Goal: Task Accomplishment & Management: Manage account settings

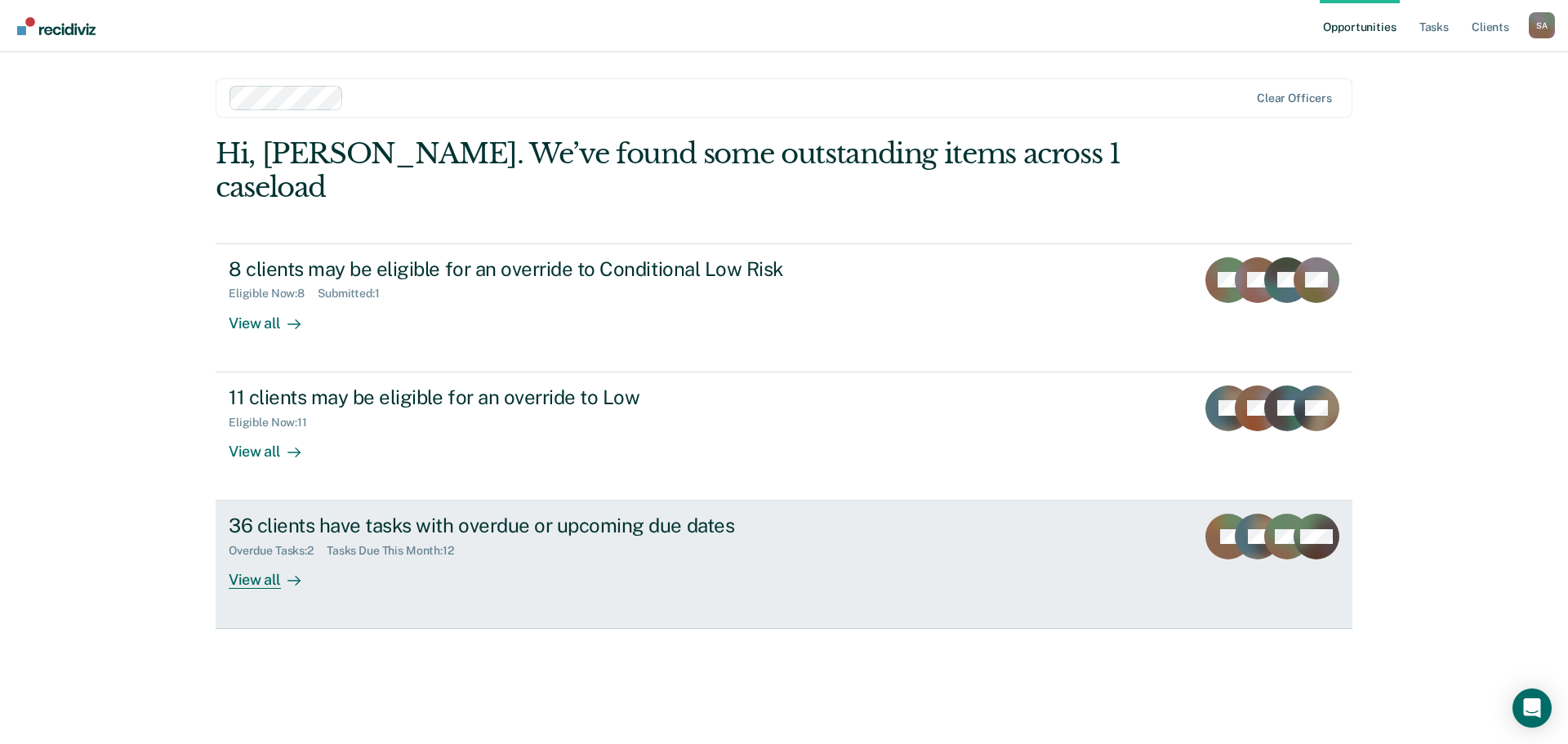
click at [473, 572] on link "36 clients have tasks with overdue or upcoming due dates Overdue Tasks : 2 Task…" at bounding box center [784, 565] width 1137 height 128
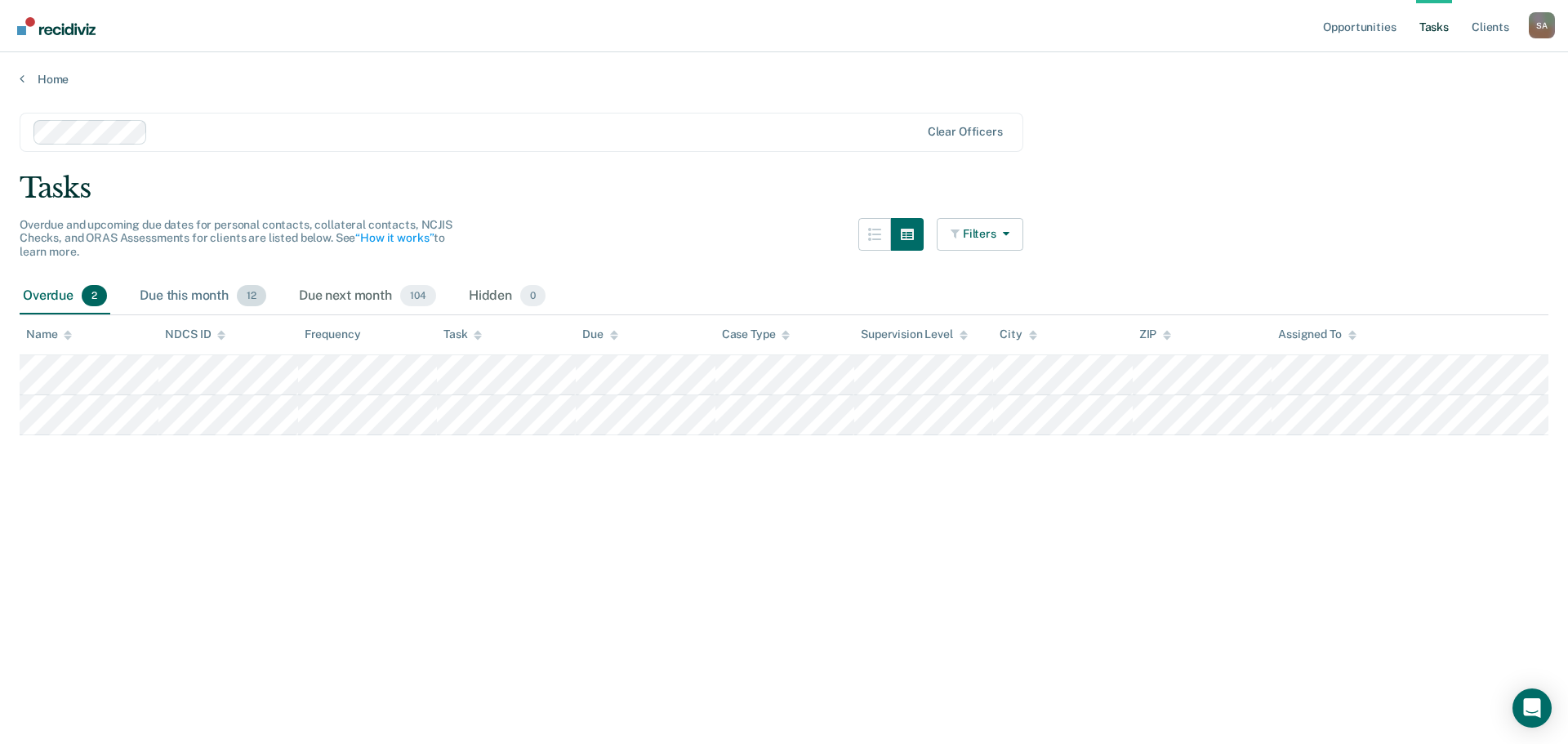
click at [216, 299] on div "Due this month 12" at bounding box center [203, 296] width 133 height 36
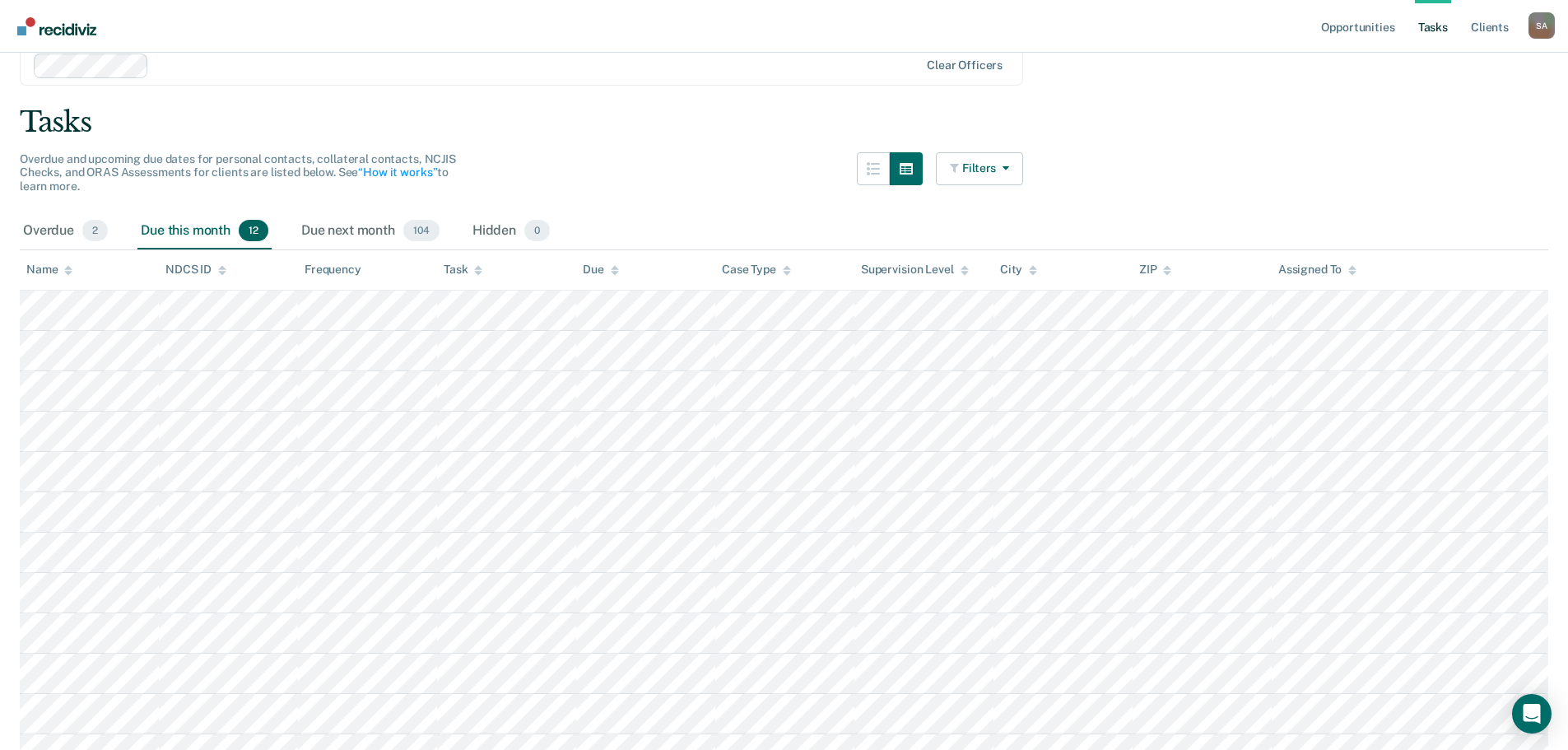
scroll to position [158, 0]
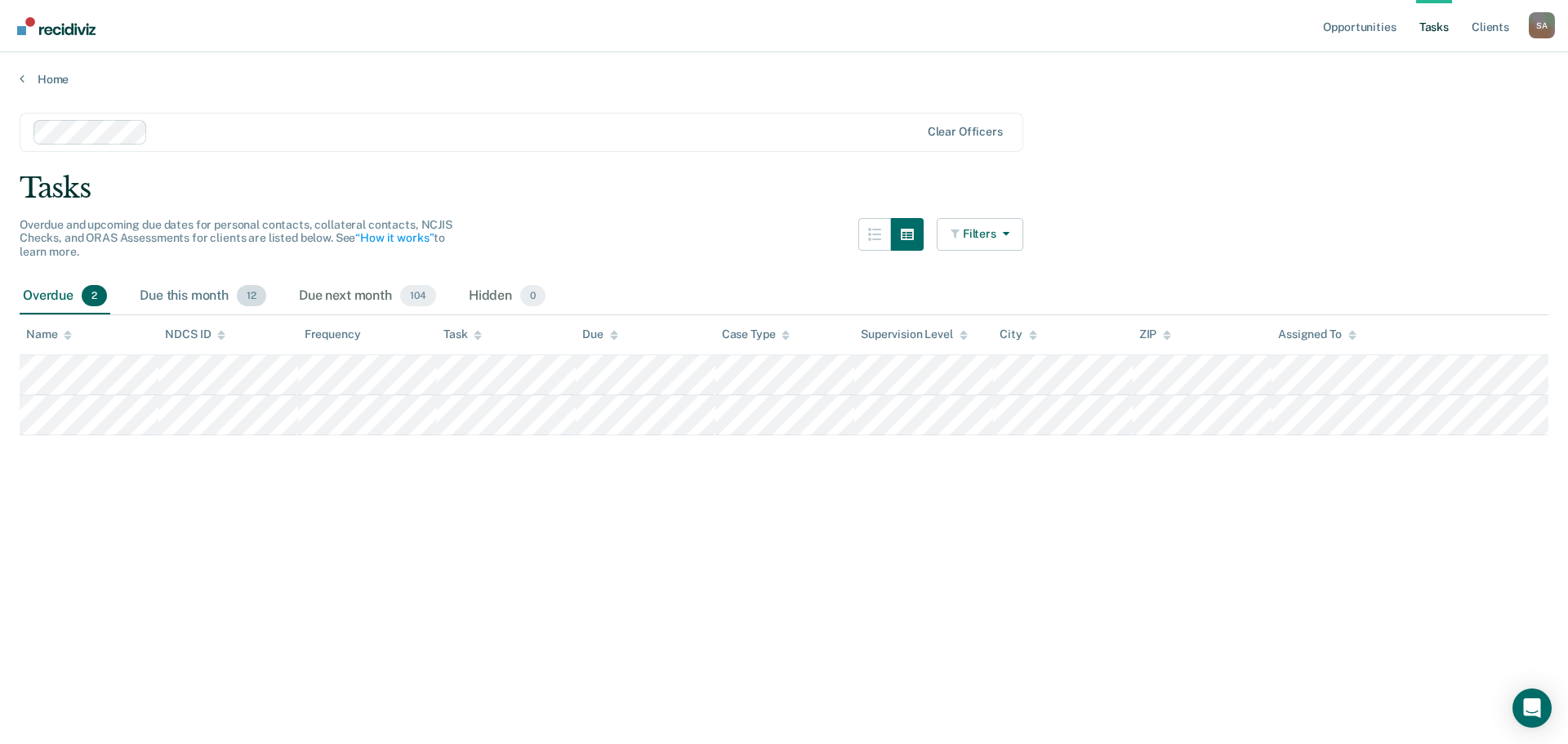
click at [178, 297] on div "Due this month 12" at bounding box center [203, 296] width 133 height 36
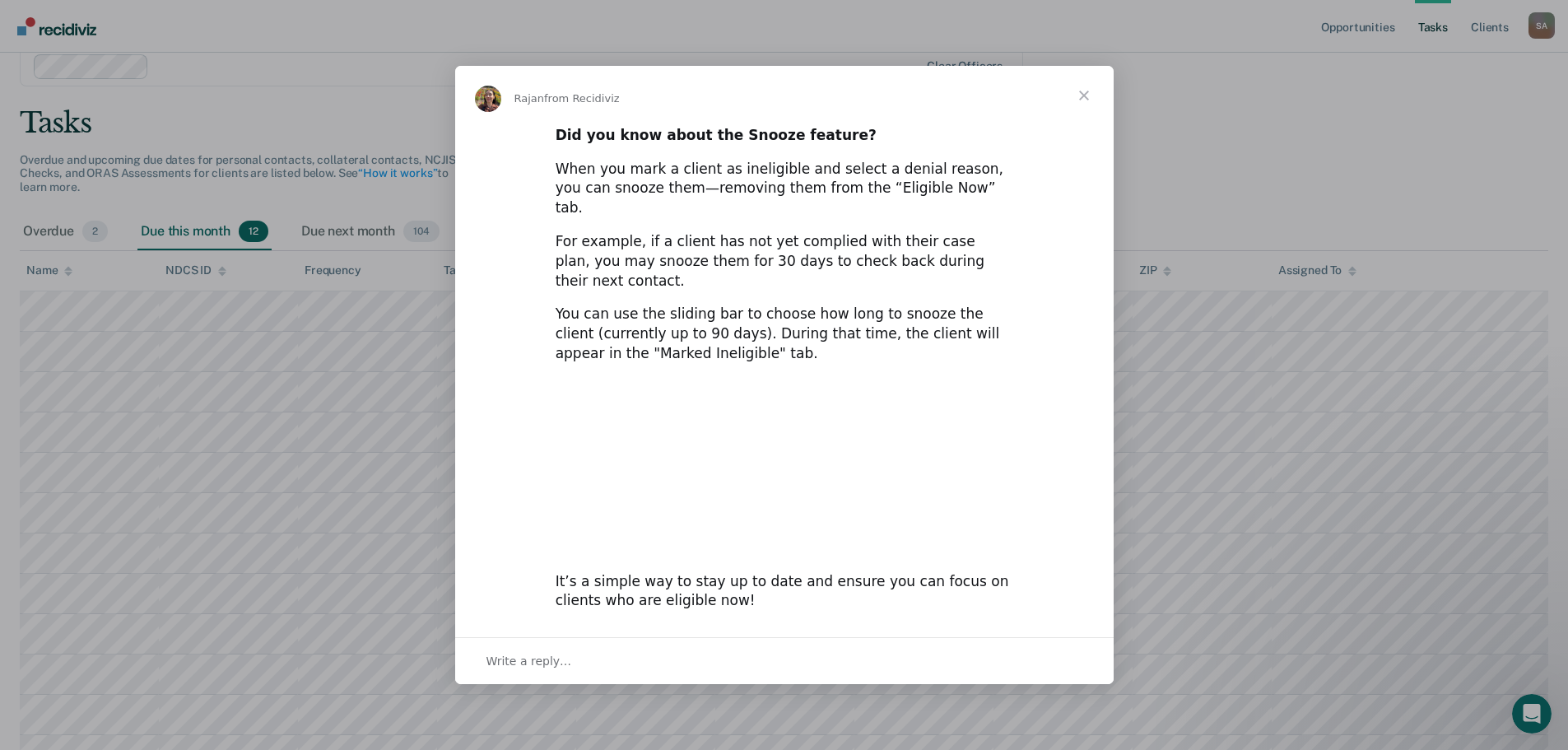
scroll to position [158, 0]
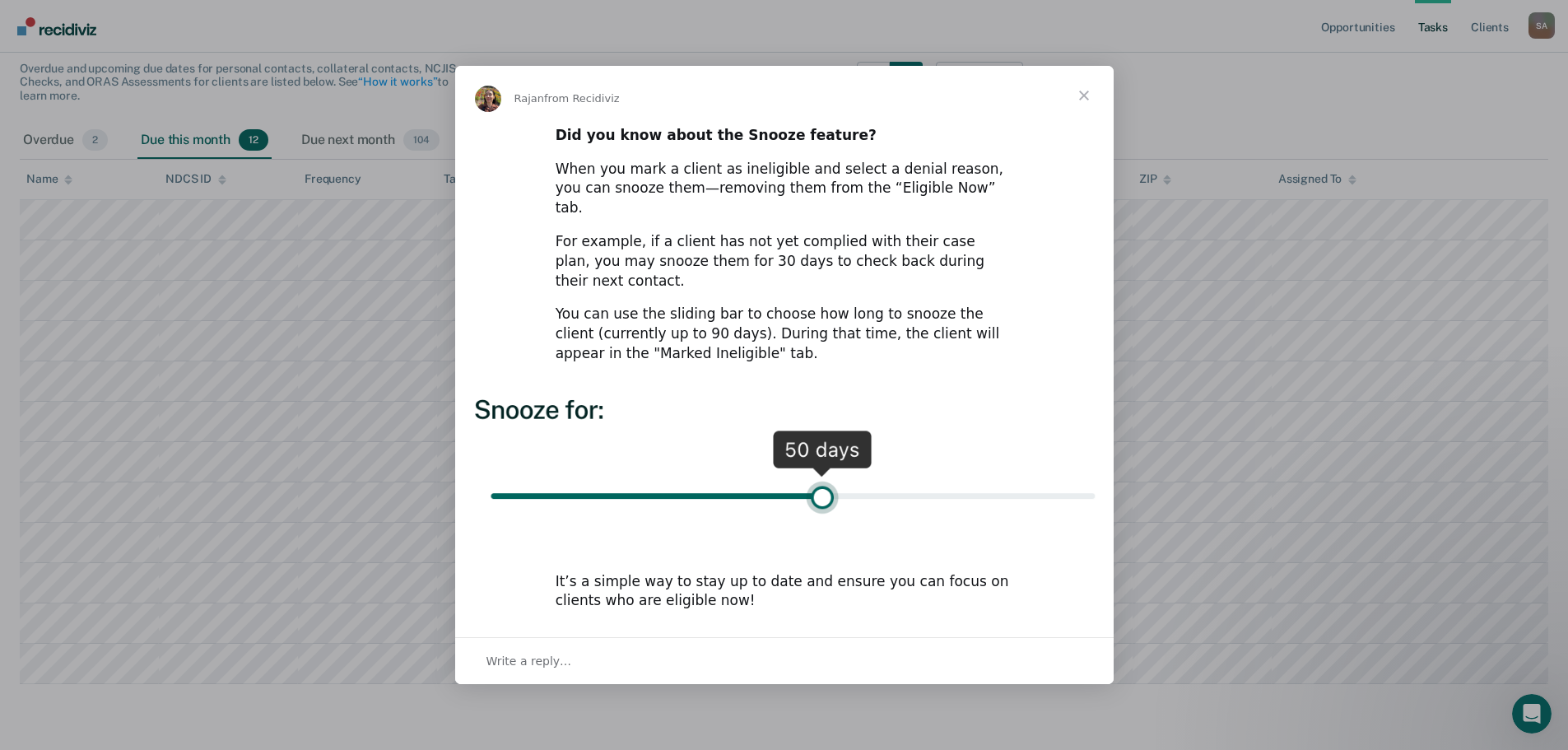
click at [1084, 107] on span "Close" at bounding box center [1084, 96] width 60 height 60
